Goal: Information Seeking & Learning: Find specific fact

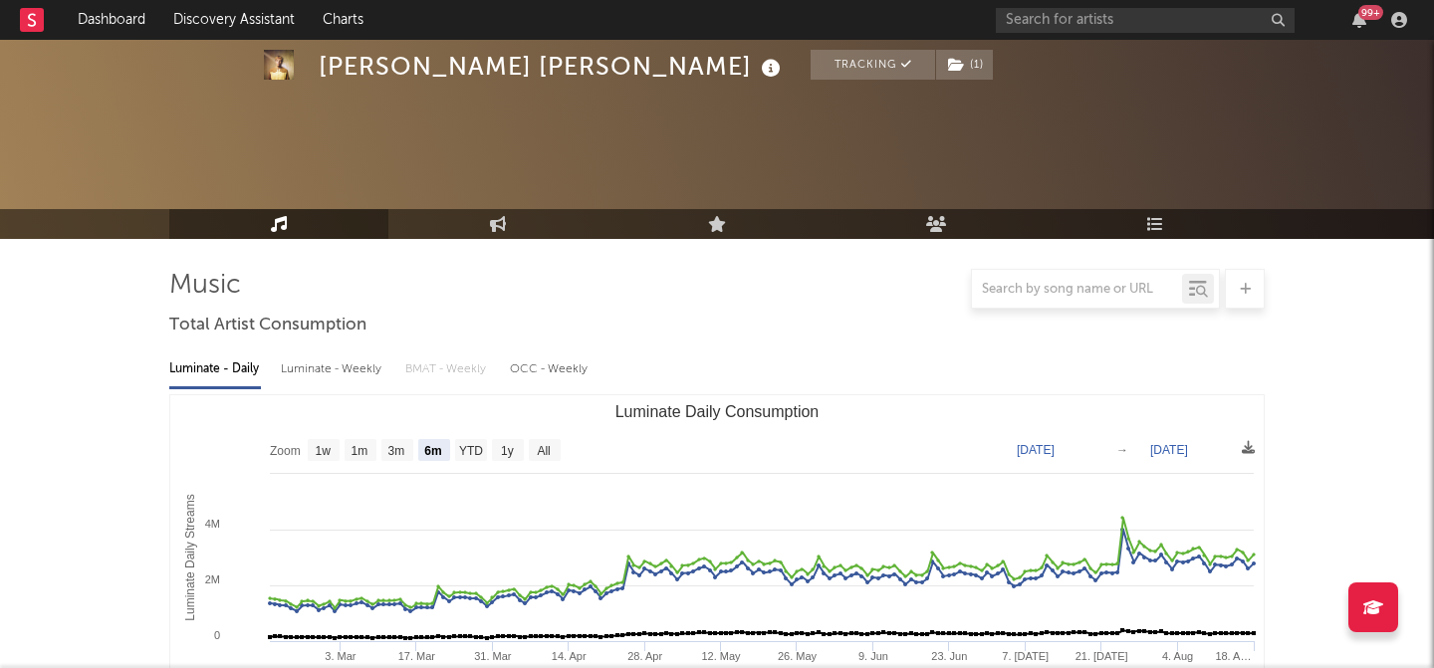
select select "6m"
select select "1w"
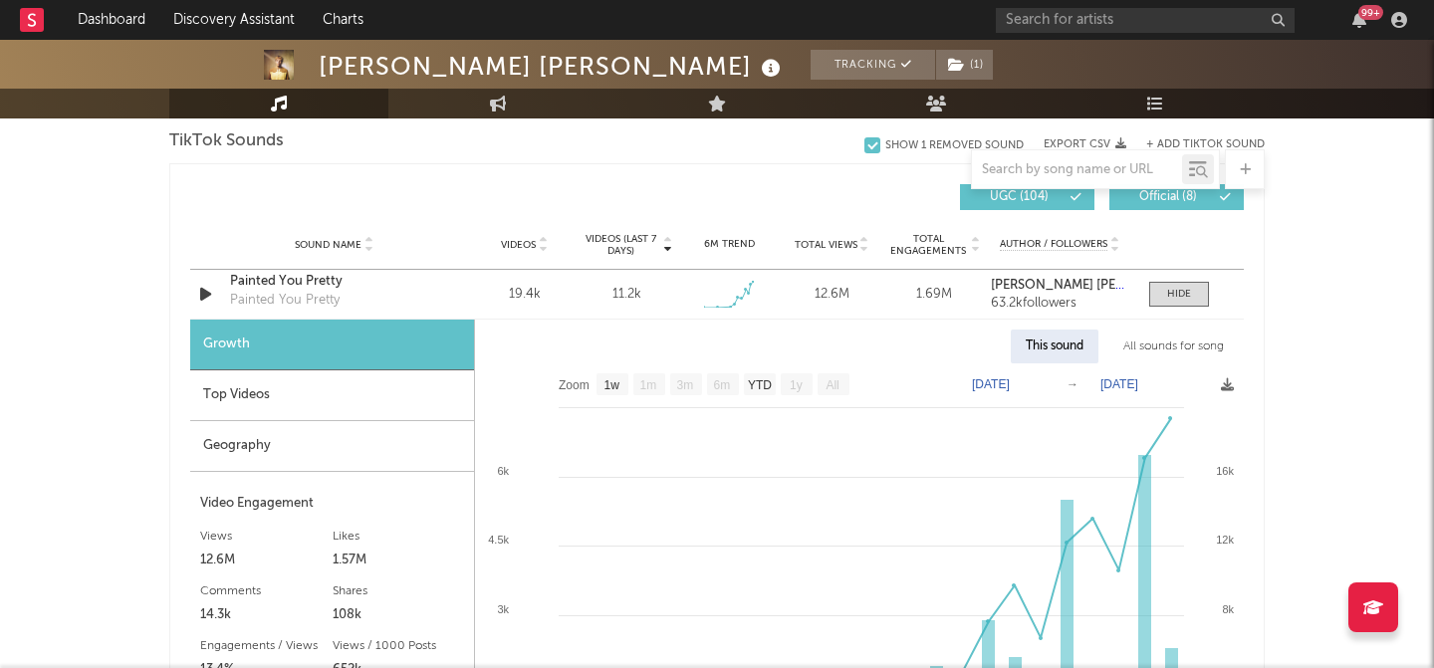
click at [1039, 9] on input "text" at bounding box center [1145, 20] width 299 height 25
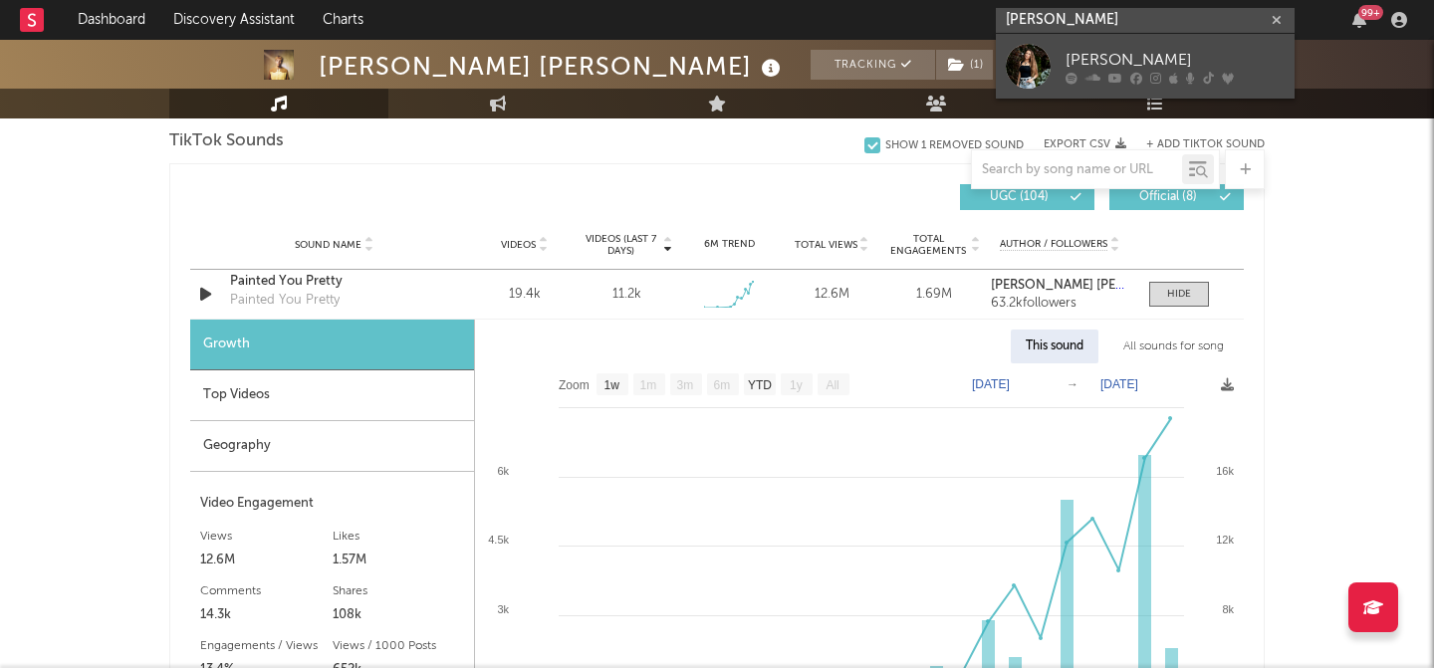
type input "[PERSON_NAME]"
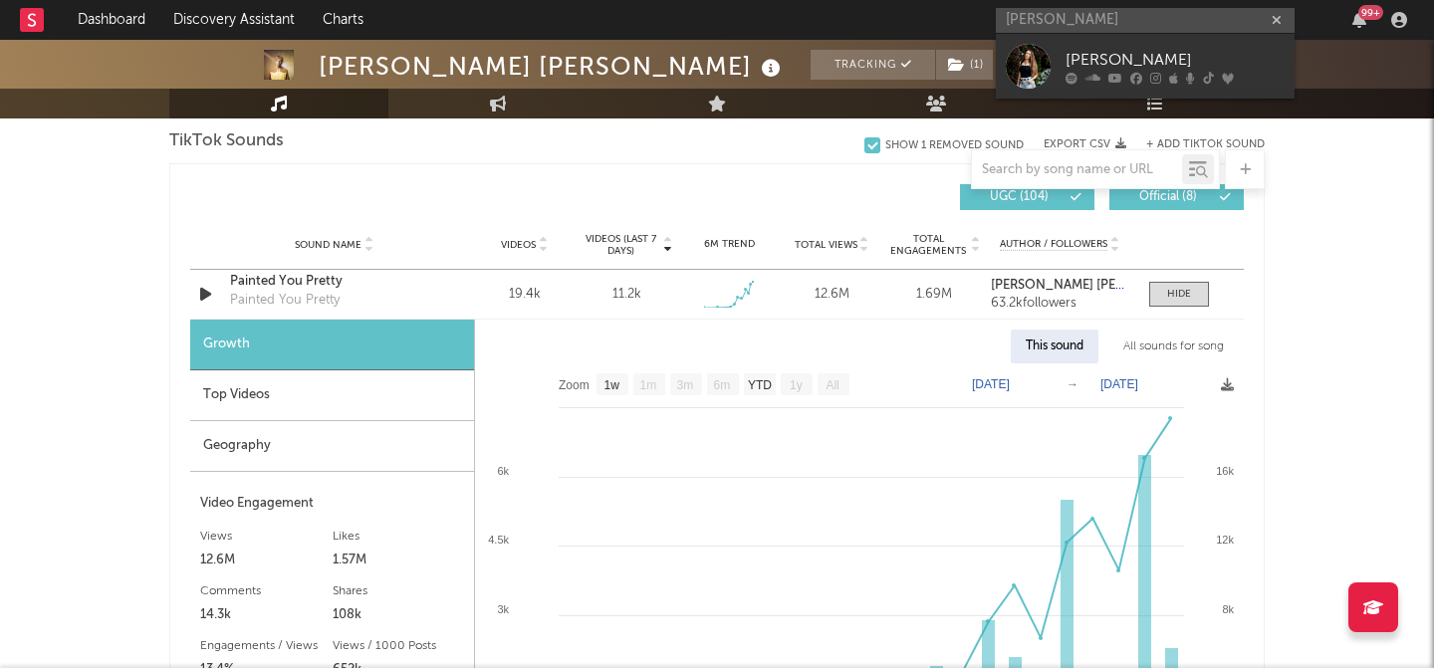
click at [1025, 55] on div at bounding box center [1028, 66] width 45 height 45
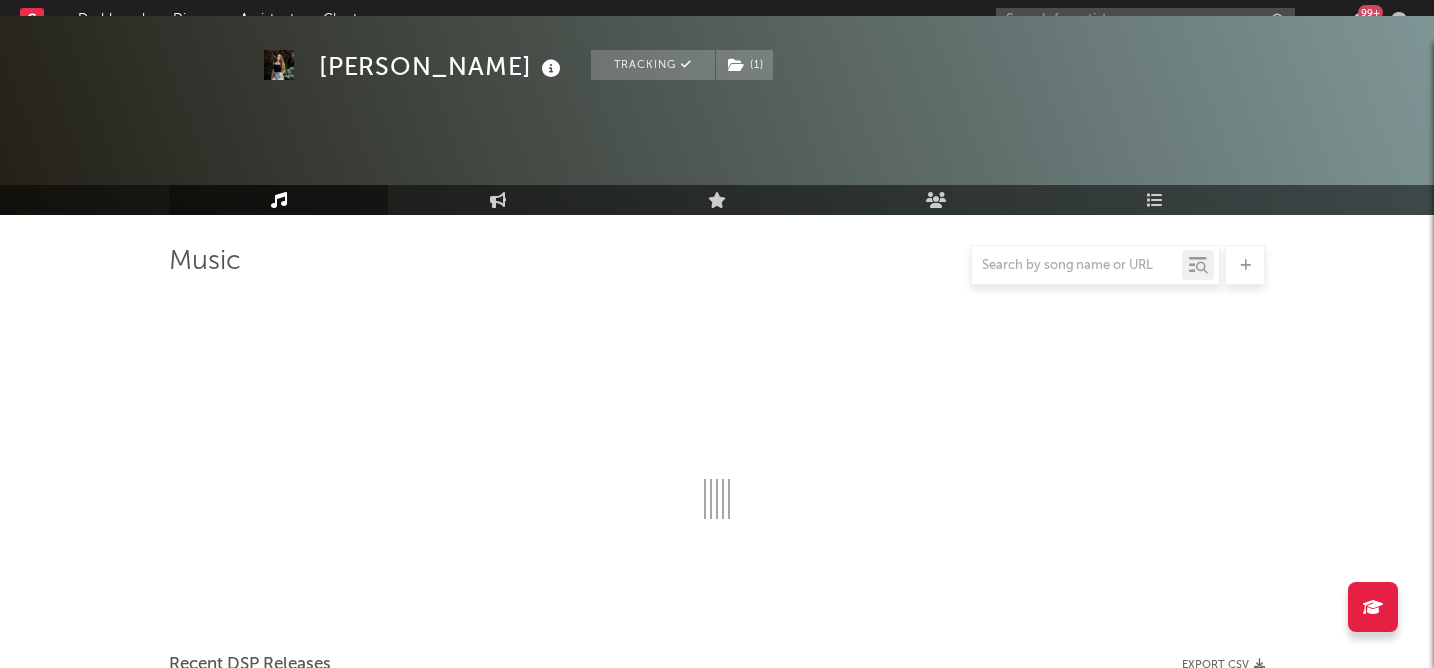
scroll to position [1355, 0]
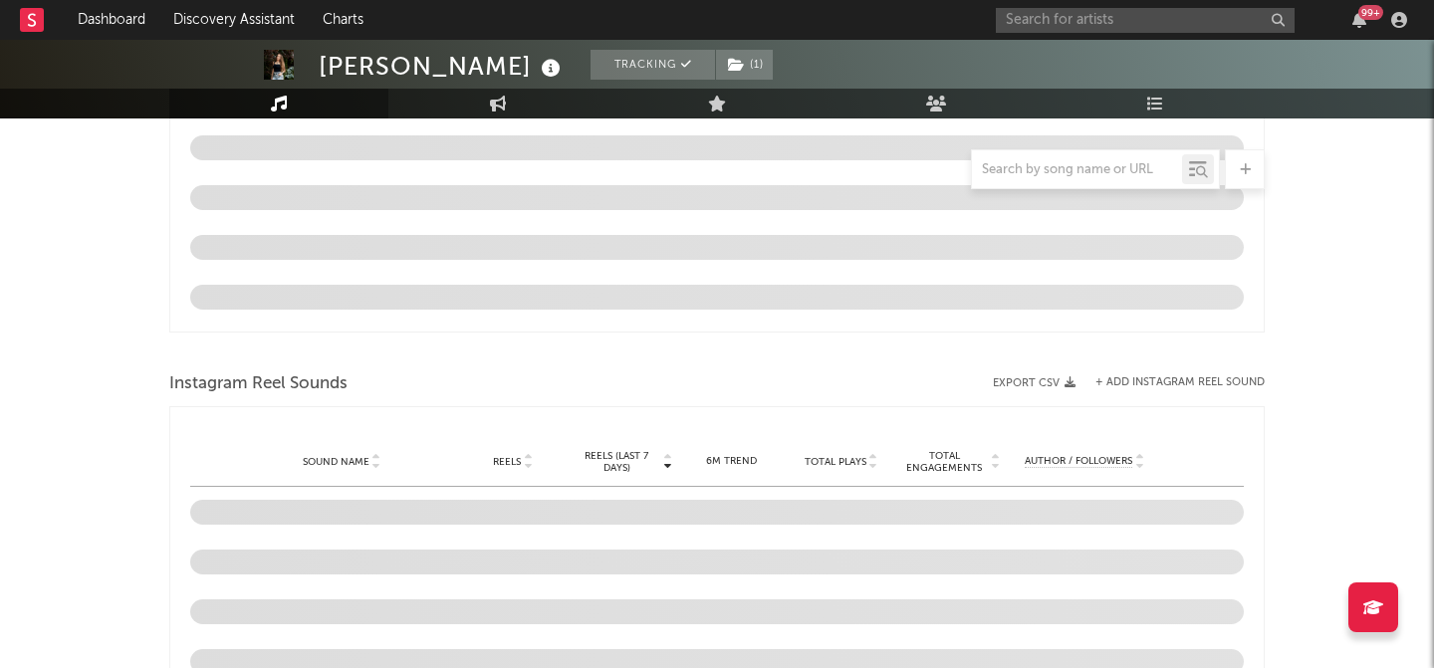
select select "6m"
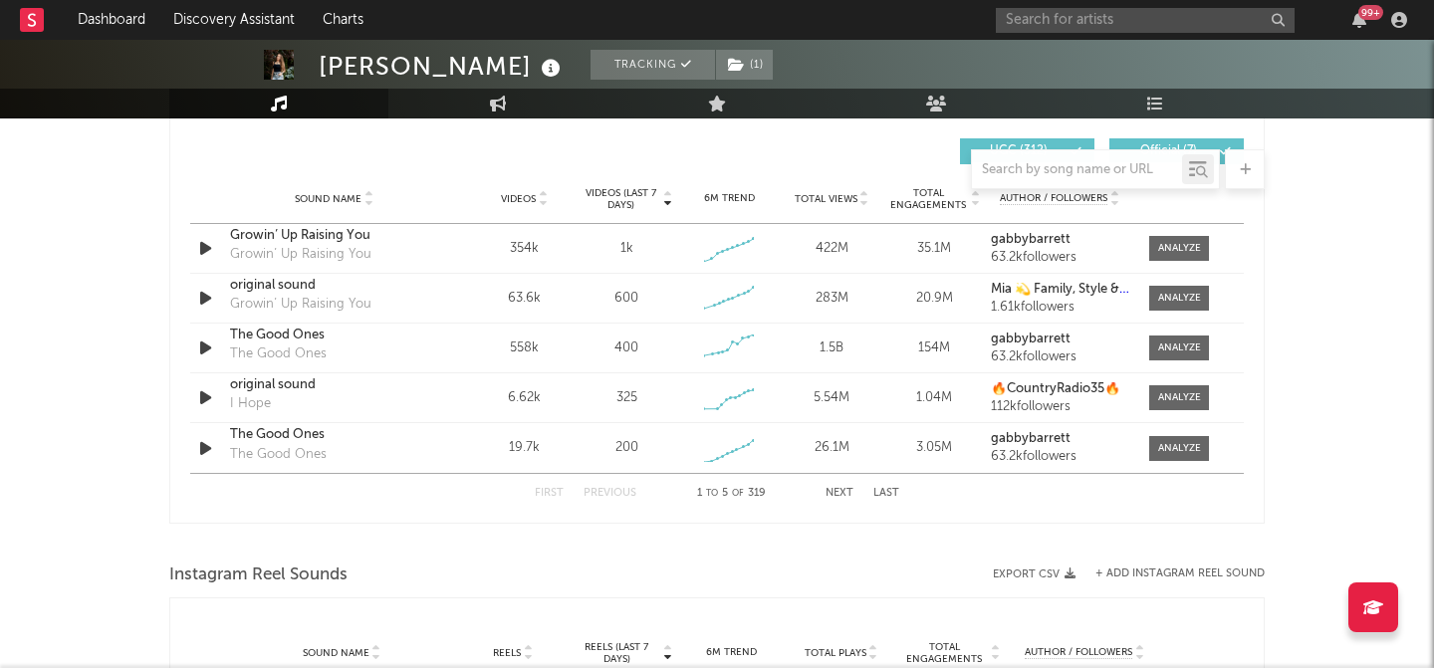
scroll to position [1305, 0]
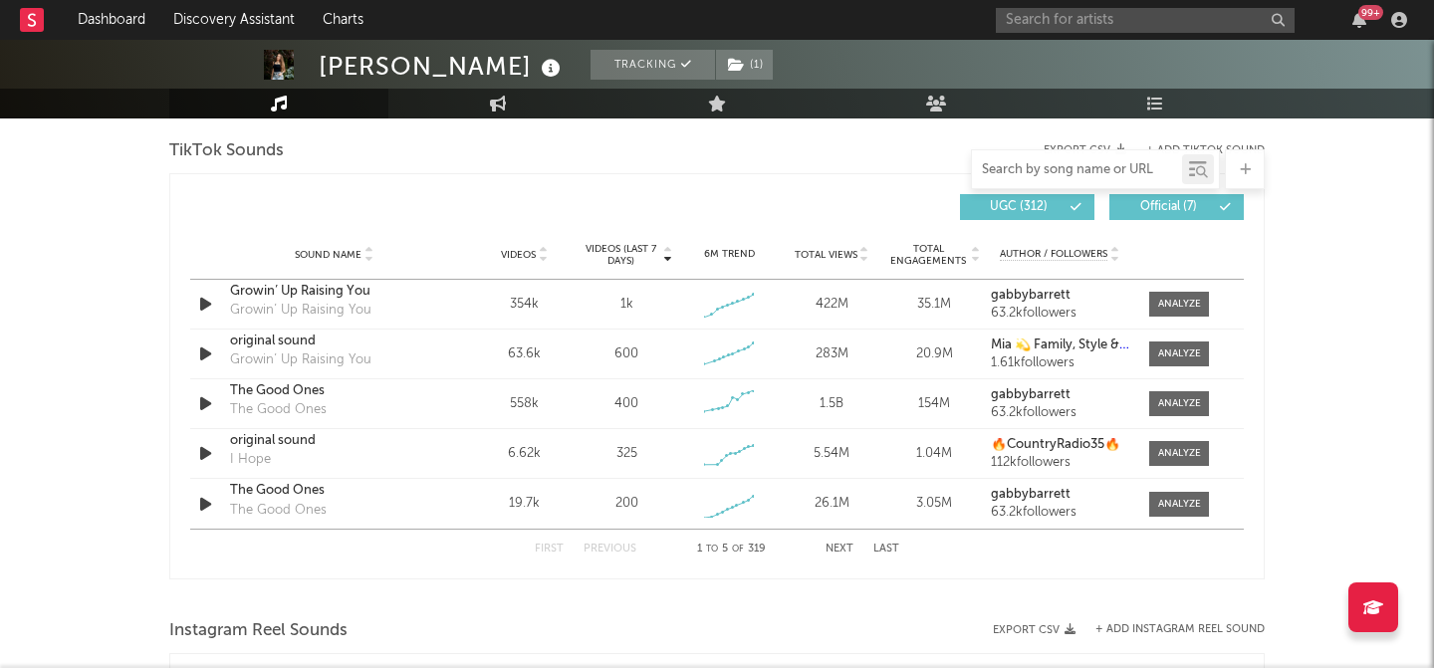
click at [1032, 163] on input "text" at bounding box center [1077, 170] width 210 height 16
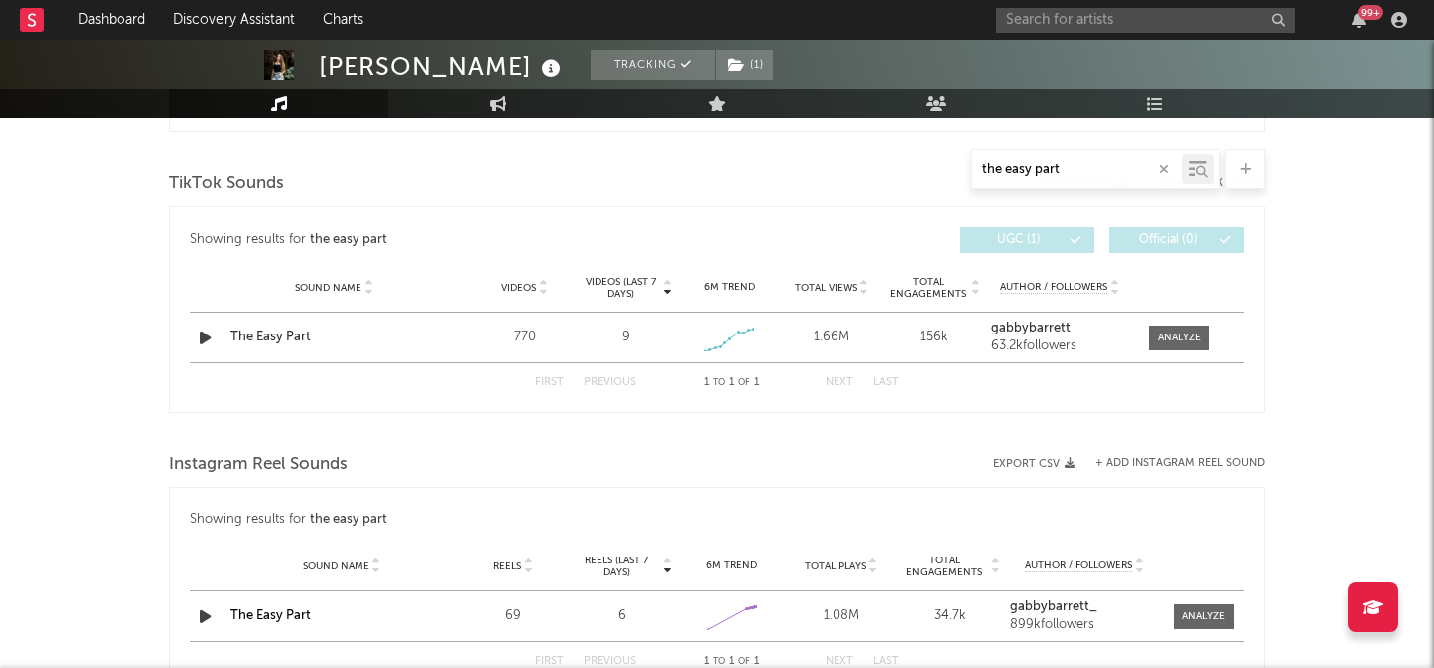
scroll to position [981, 0]
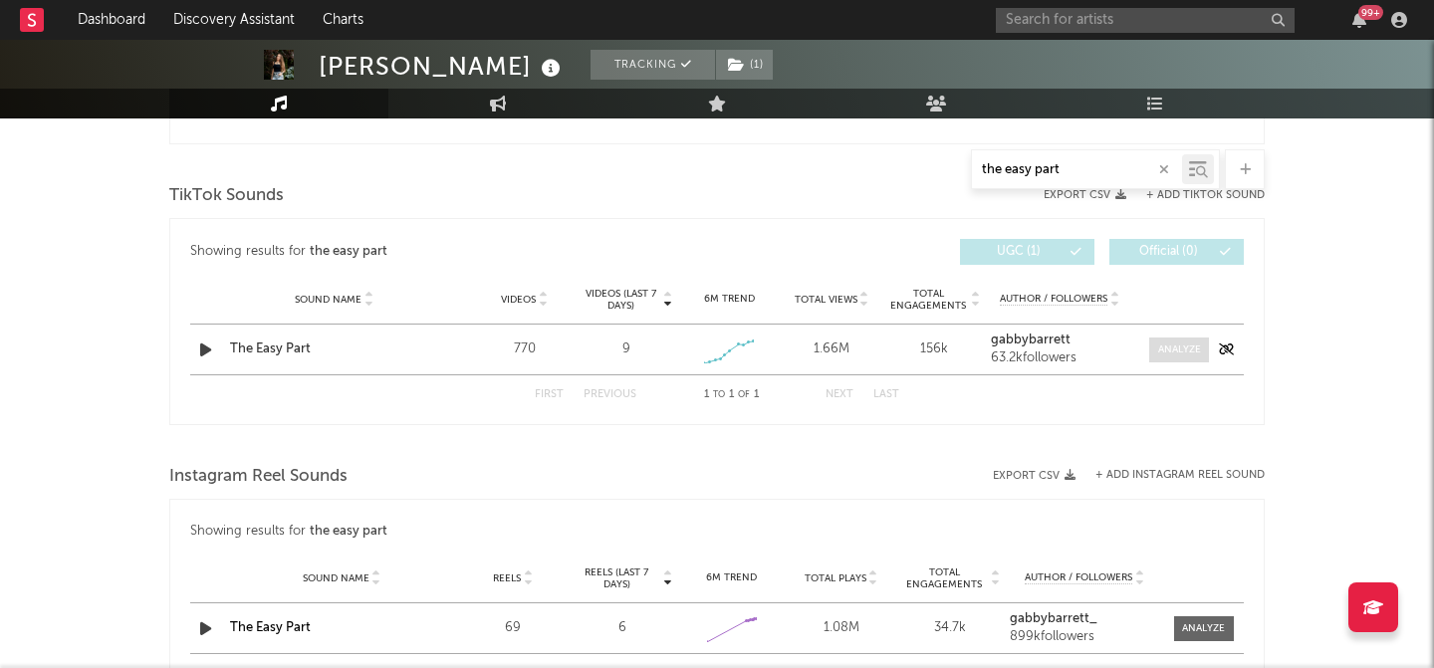
type input "the easy part"
click at [1163, 348] on div at bounding box center [1179, 350] width 43 height 15
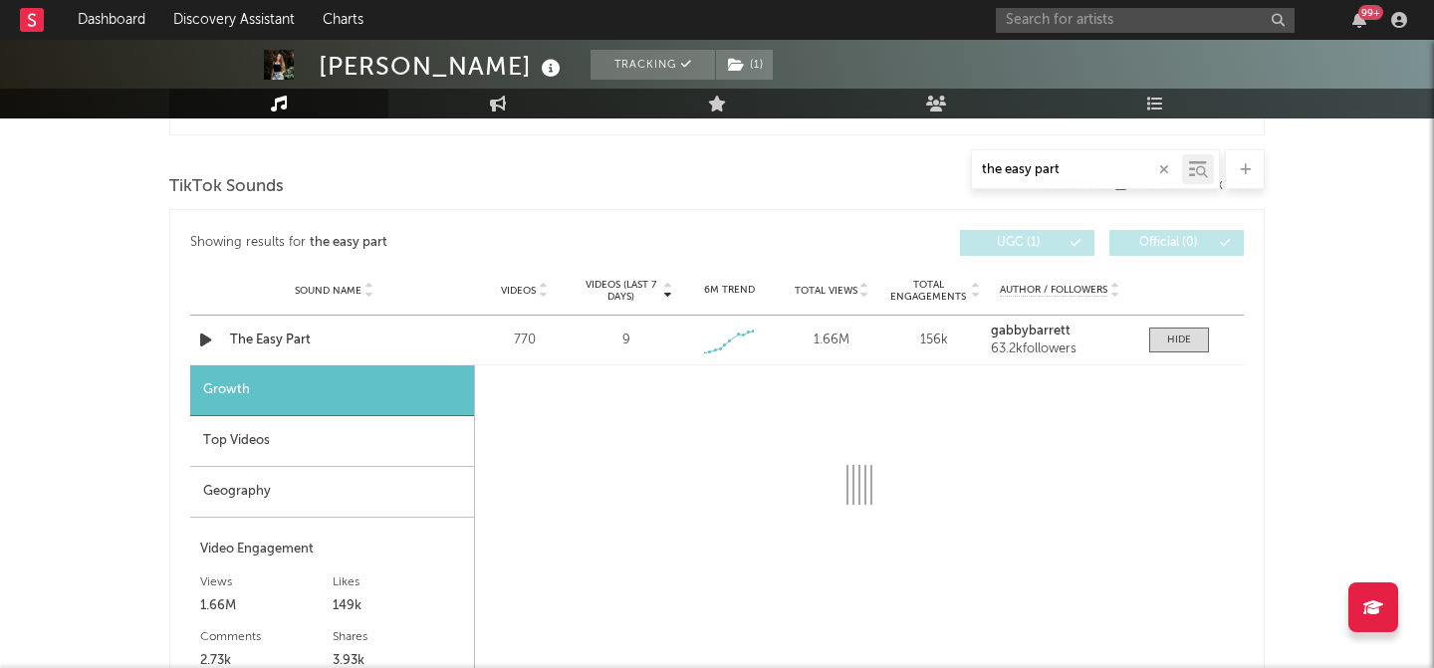
select select "1w"
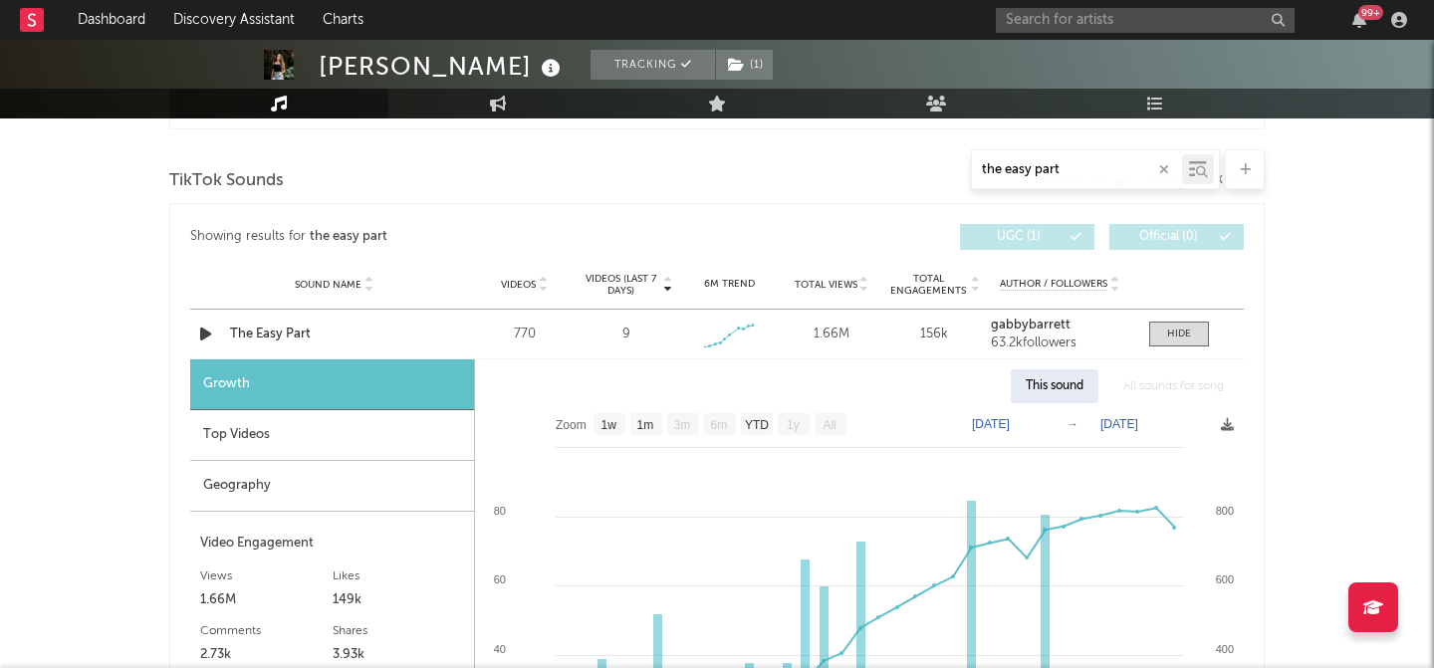
scroll to position [998, 0]
